Goal: Transaction & Acquisition: Obtain resource

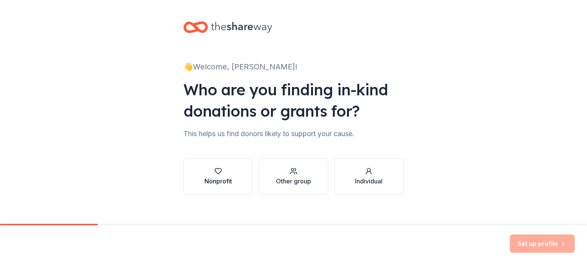
click at [233, 178] on button "Nonprofit" at bounding box center [217, 176] width 69 height 37
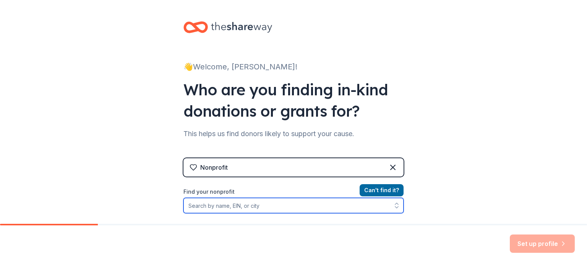
click at [224, 209] on input "Find your nonprofit" at bounding box center [293, 205] width 220 height 15
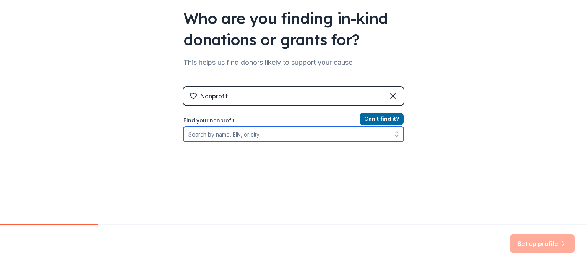
scroll to position [76, 0]
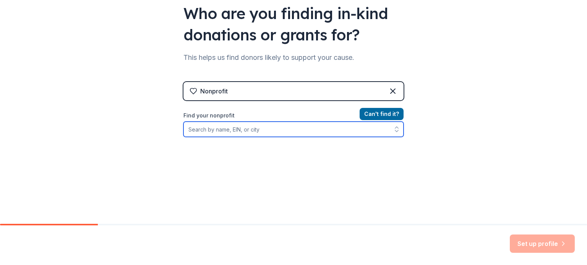
paste input "[US_EMPLOYER_IDENTIFICATION_NUMBER]"
type input "[US_EMPLOYER_IDENTIFICATION_NUMBER]"
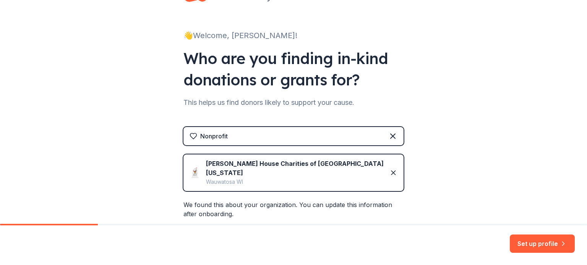
scroll to position [0, 0]
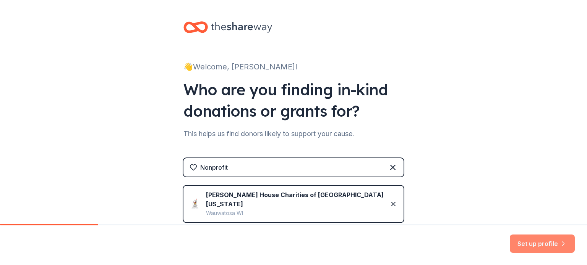
click at [545, 249] on button "Set up profile" at bounding box center [541, 244] width 65 height 18
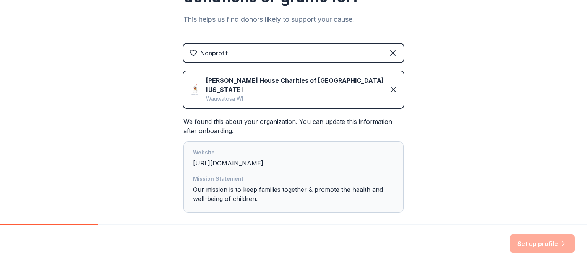
scroll to position [146, 0]
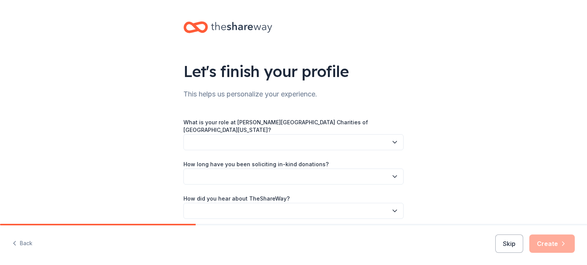
click at [293, 144] on div "What is your role at [PERSON_NAME][GEOGRAPHIC_DATA] Charities of [GEOGRAPHIC_DA…" at bounding box center [293, 169] width 220 height 100
click at [287, 136] on button "button" at bounding box center [293, 142] width 220 height 16
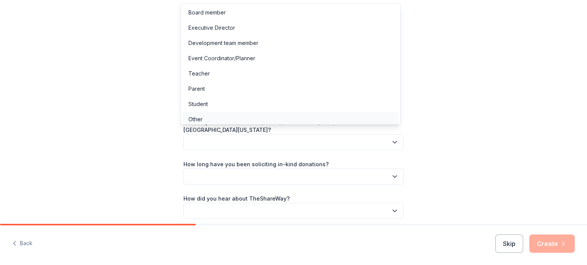
scroll to position [2, 0]
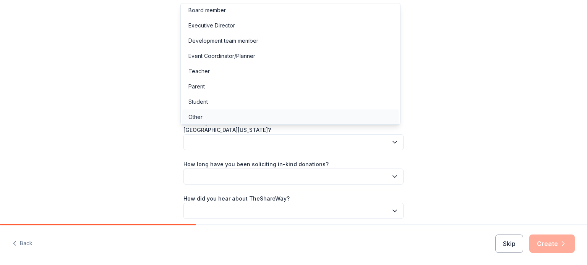
click at [228, 114] on div "Other" at bounding box center [290, 117] width 216 height 15
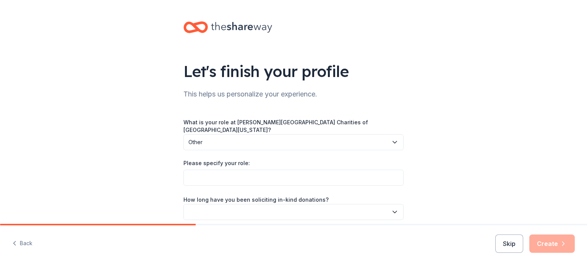
scroll to position [38, 0]
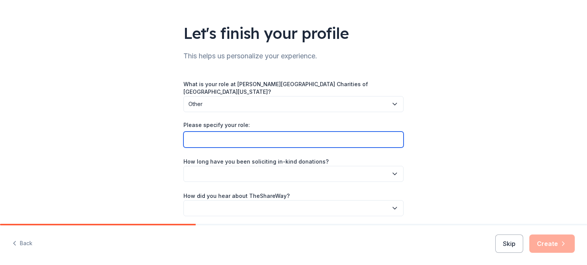
click at [229, 133] on input "Please specify your role:" at bounding box center [293, 140] width 220 height 16
type input "Family Room Manager"
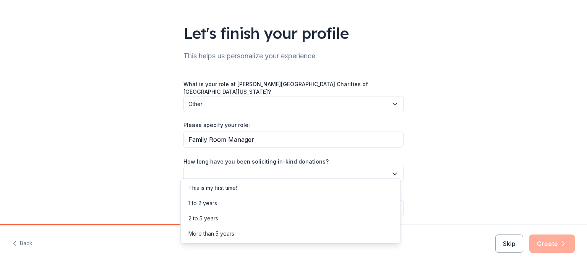
click at [382, 171] on button "button" at bounding box center [293, 174] width 220 height 16
click at [232, 187] on div "This is my first time!" at bounding box center [212, 188] width 48 height 9
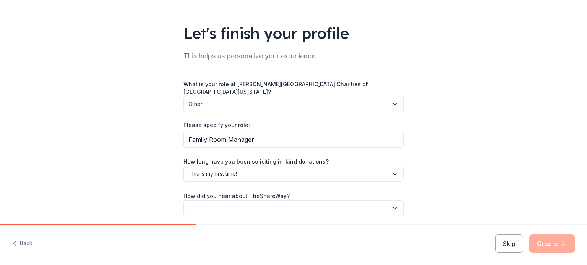
scroll to position [61, 0]
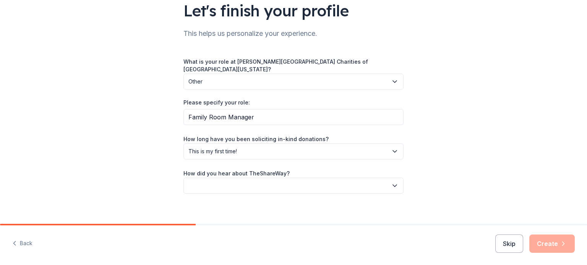
click at [313, 182] on button "button" at bounding box center [293, 186] width 220 height 16
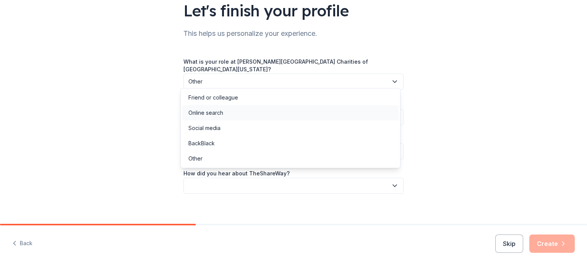
click at [249, 116] on div "Online search" at bounding box center [290, 112] width 216 height 15
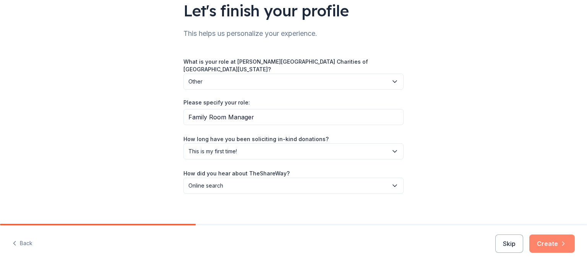
click at [549, 242] on button "Create" at bounding box center [551, 244] width 45 height 18
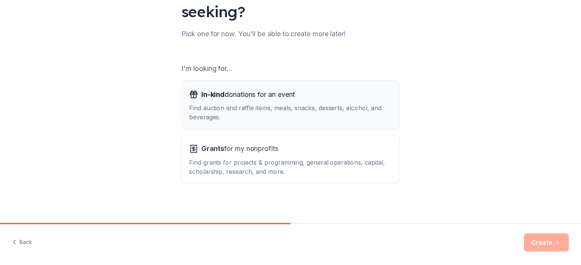
scroll to position [84, 0]
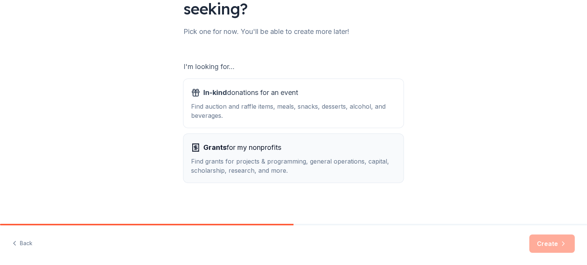
click at [234, 160] on div "Find grants for projects & programming, general operations, capital, scholarshi…" at bounding box center [293, 166] width 205 height 18
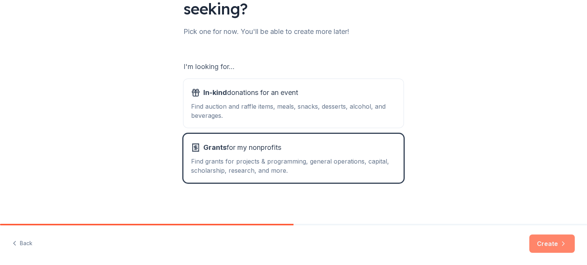
click at [550, 247] on button "Create" at bounding box center [551, 244] width 45 height 18
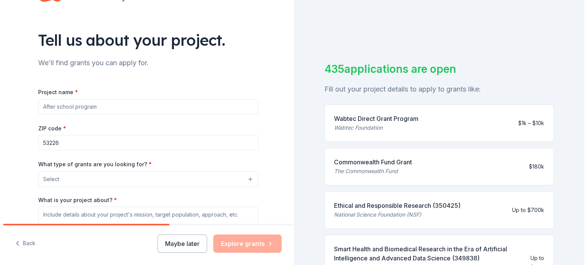
scroll to position [76, 0]
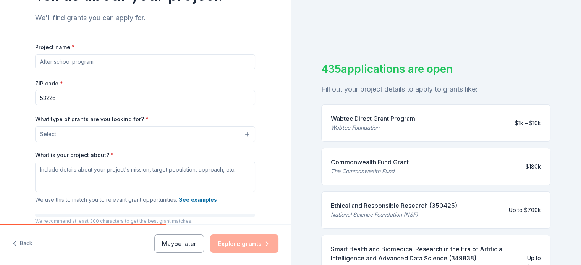
click at [87, 60] on input "Project name *" at bounding box center [145, 61] width 220 height 15
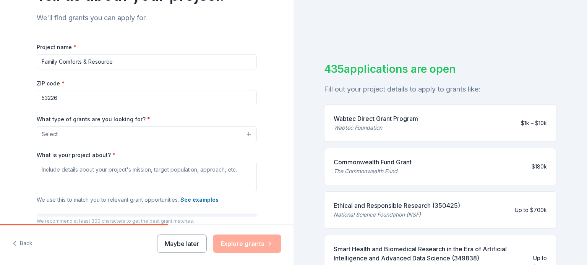
click at [91, 137] on button "Select" at bounding box center [147, 134] width 220 height 16
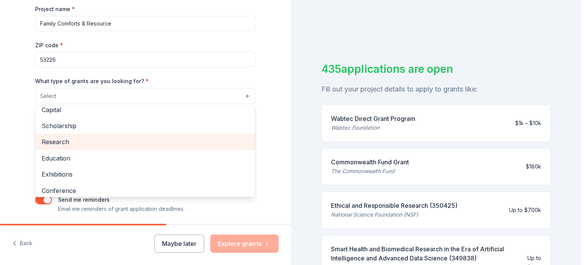
scroll to position [0, 0]
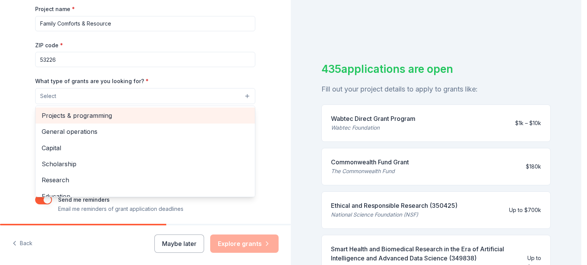
click at [94, 119] on span "Projects & programming" at bounding box center [145, 116] width 207 height 10
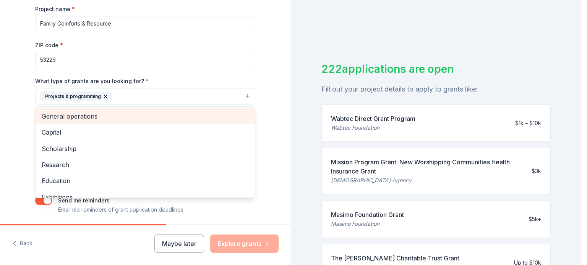
click at [73, 117] on span "General operations" at bounding box center [145, 117] width 207 height 10
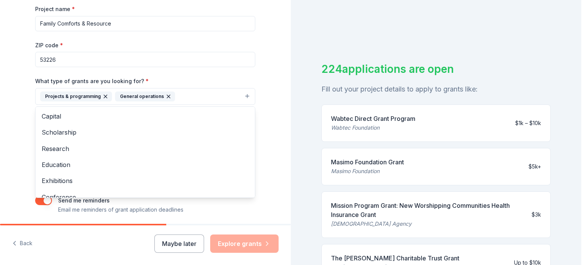
click at [270, 113] on div "Tell us about your project. We'll find grants you can apply for. Project name *…" at bounding box center [145, 68] width 291 height 366
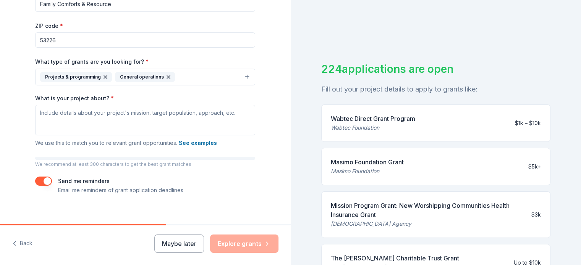
scroll to position [142, 0]
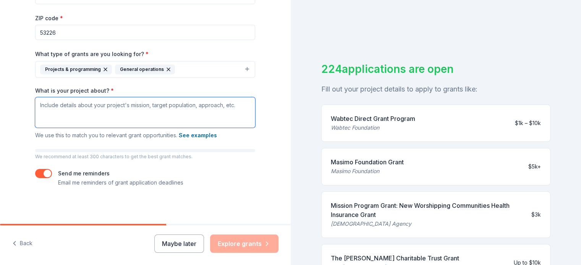
click at [82, 117] on textarea "What is your project about? *" at bounding box center [145, 112] width 220 height 31
click at [193, 135] on button "See examples" at bounding box center [198, 135] width 38 height 9
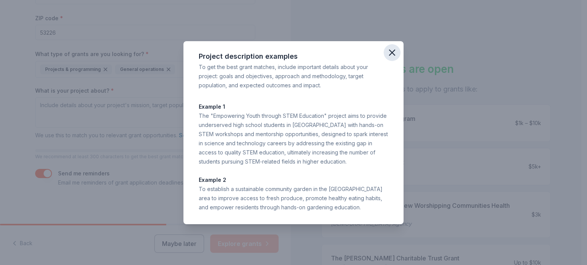
click at [394, 54] on icon "button" at bounding box center [391, 52] width 11 height 11
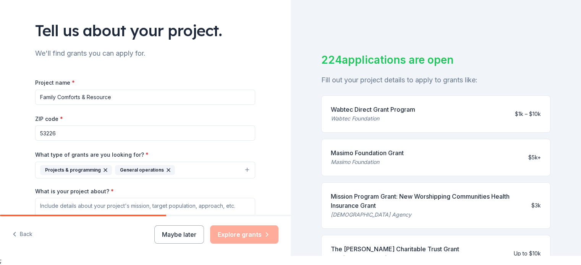
scroll to position [27, 0]
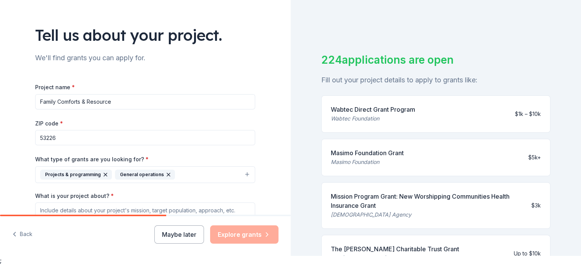
click at [133, 102] on input "Family Comforts & Resource" at bounding box center [145, 101] width 220 height 15
type input "Family Comforts & Resources"
click at [179, 236] on button "Maybe later" at bounding box center [179, 235] width 50 height 18
click at [172, 238] on button "Maybe later" at bounding box center [179, 235] width 50 height 18
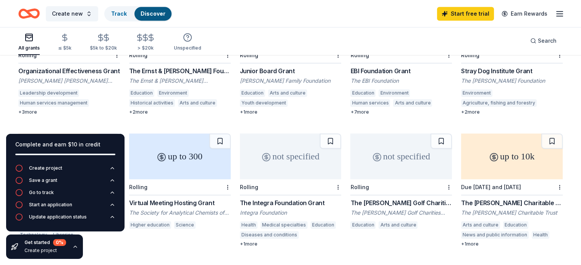
scroll to position [382, 0]
drag, startPoint x: 80, startPoint y: 161, endPoint x: 81, endPoint y: 171, distance: 10.0
click at [81, 171] on div "Complete and earn $10 in credit Create project Save a grant Go to track Start a…" at bounding box center [65, 183] width 118 height 98
click at [12, 121] on div "3683 results not specified Rolling WK [PERSON_NAME] Foundation [PERSON_NAME] [P…" at bounding box center [290, 122] width 581 height 897
click at [12, 131] on div "Complete and earn $10 in credit Create project Save a grant Go to track Start a…" at bounding box center [65, 196] width 131 height 137
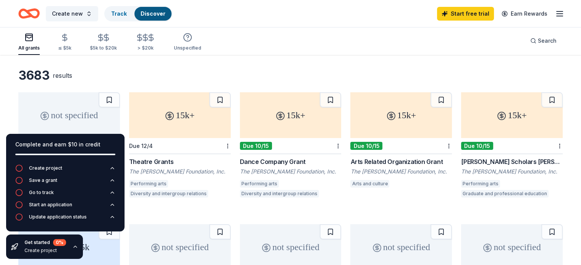
scroll to position [38, 0]
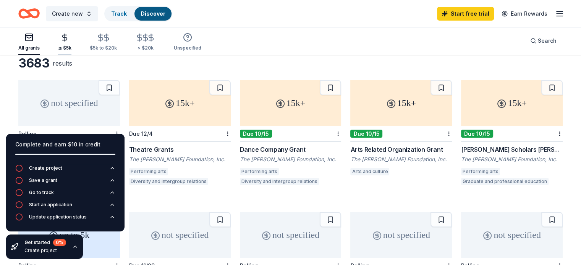
click at [71, 38] on div "button" at bounding box center [64, 37] width 13 height 9
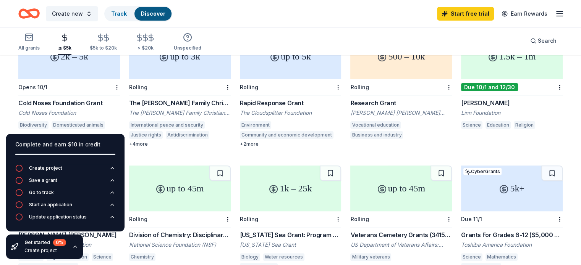
scroll to position [229, 0]
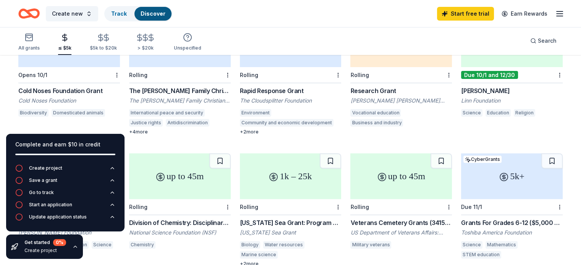
click at [556, 16] on line "button" at bounding box center [559, 16] width 6 height 0
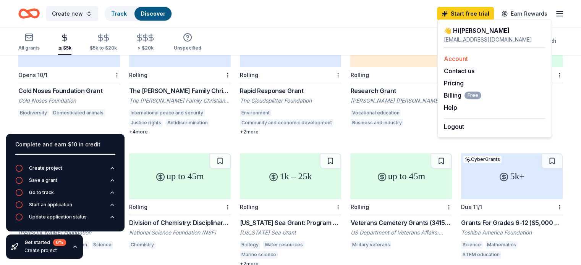
click at [458, 59] on link "Account" at bounding box center [456, 59] width 24 height 8
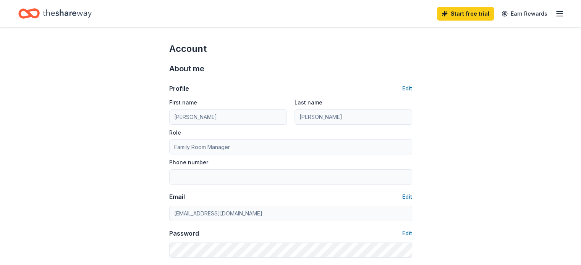
click at [555, 14] on icon "button" at bounding box center [559, 13] width 9 height 9
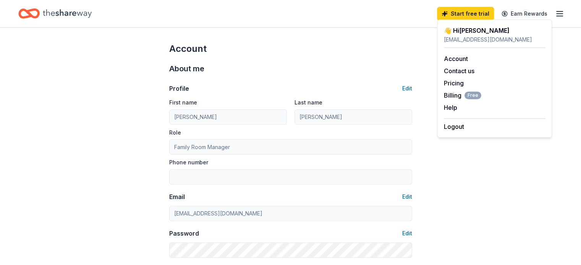
click at [467, 29] on div "👋 Hi [PERSON_NAME]" at bounding box center [495, 30] width 102 height 9
click at [447, 32] on div "👋 Hi [PERSON_NAME]" at bounding box center [495, 30] width 102 height 9
